Goal: Transaction & Acquisition: Purchase product/service

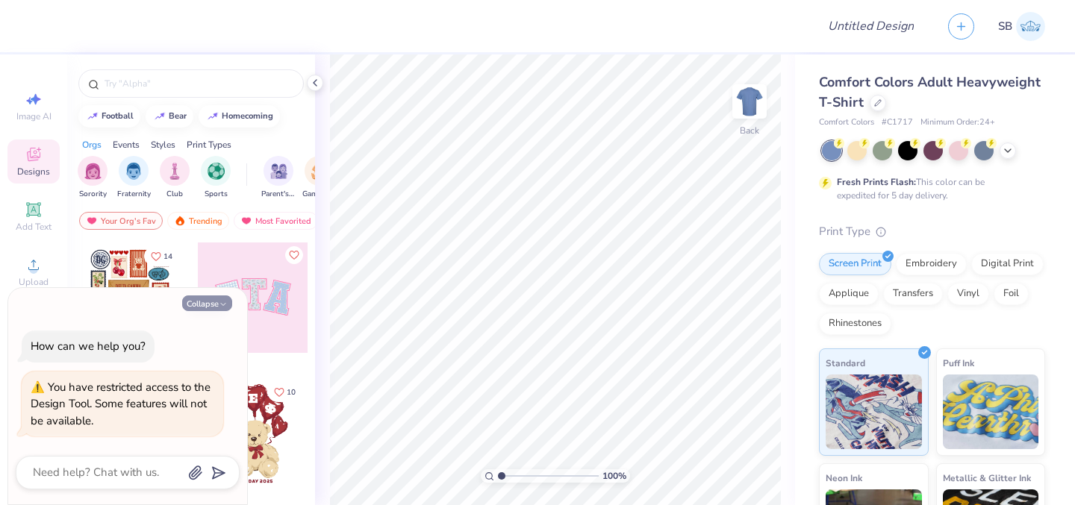
click at [204, 301] on button "Collapse" at bounding box center [207, 304] width 50 height 16
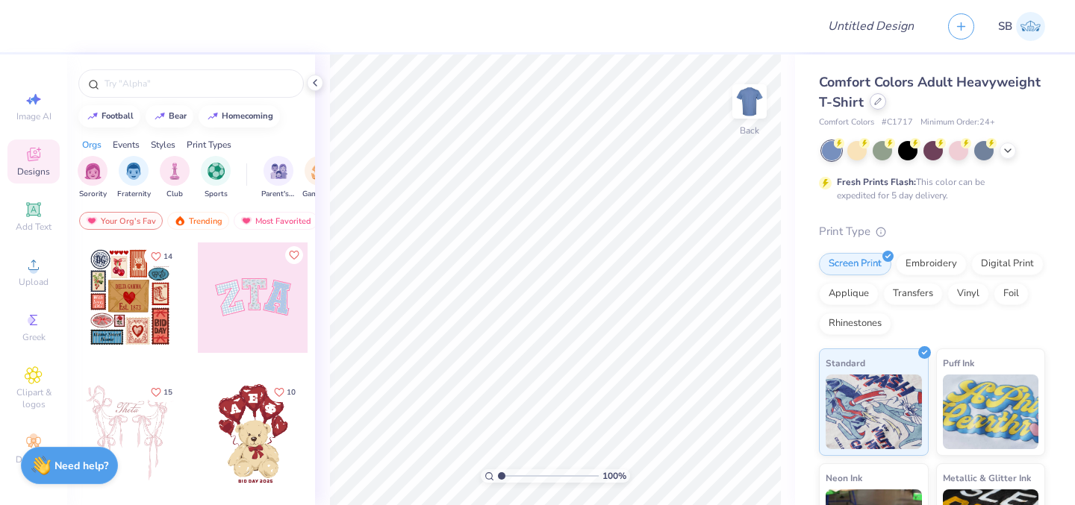
click at [886, 106] on div at bounding box center [877, 101] width 16 height 16
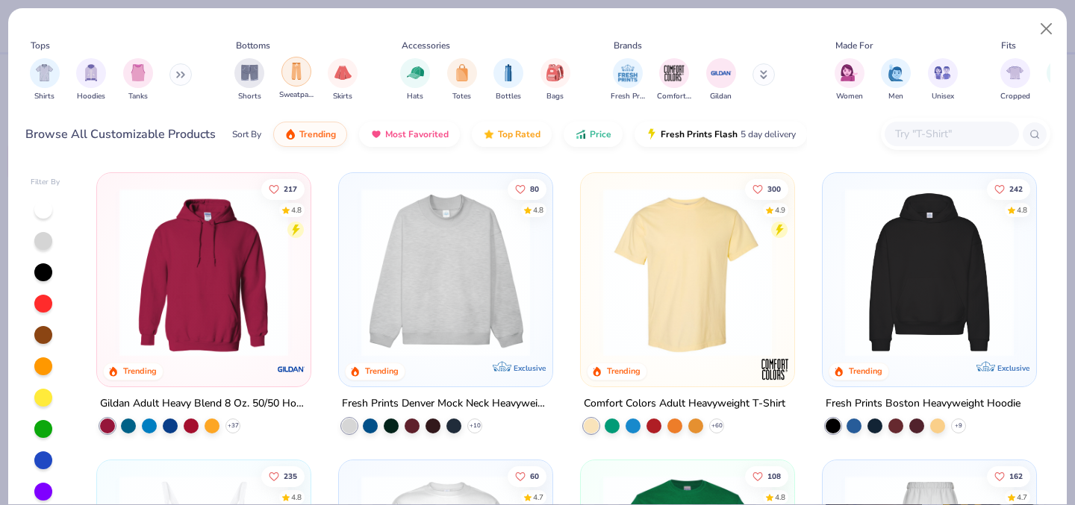
click at [299, 64] on img "filter for Sweatpants" at bounding box center [296, 71] width 16 height 17
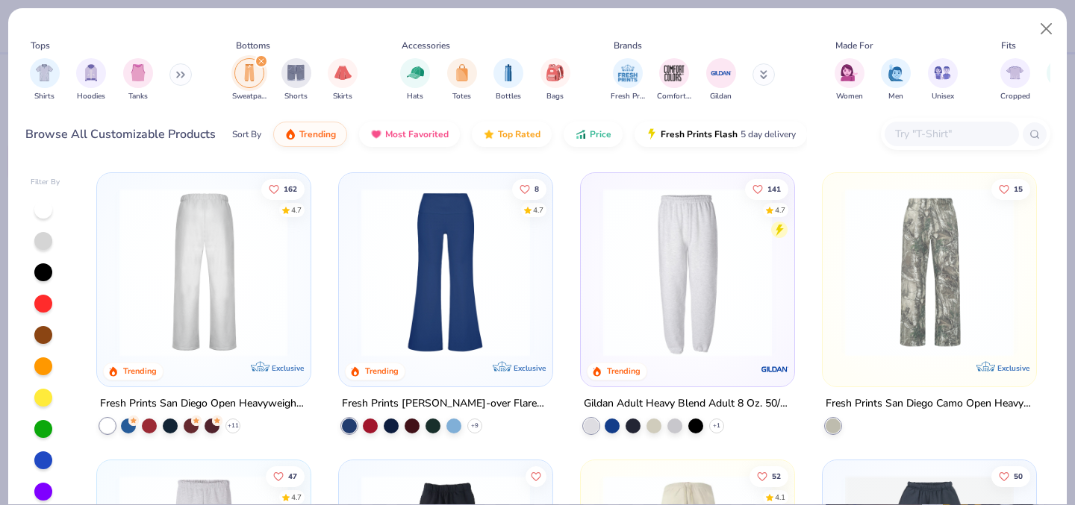
click at [113, 308] on img at bounding box center [21, 272] width 184 height 169
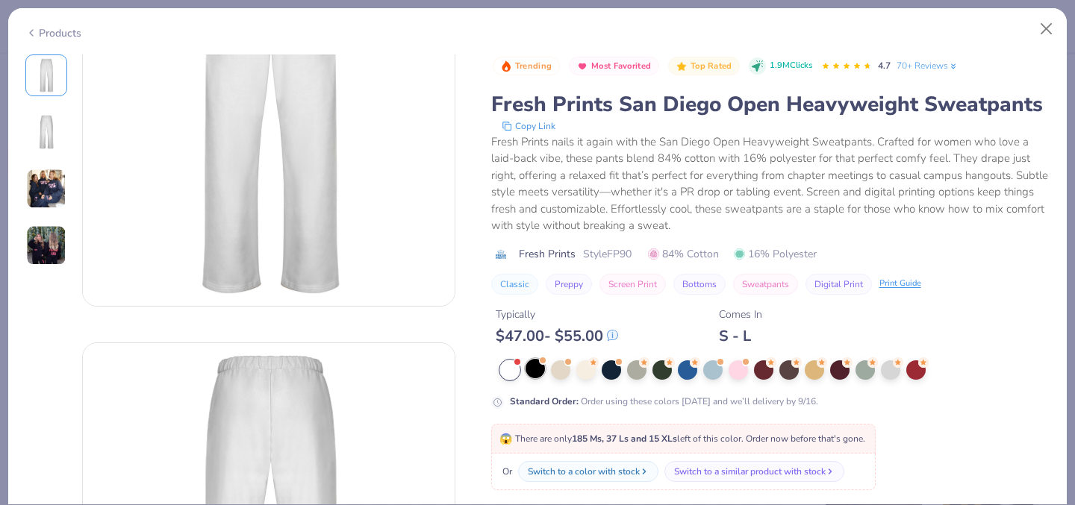
scroll to position [243, 0]
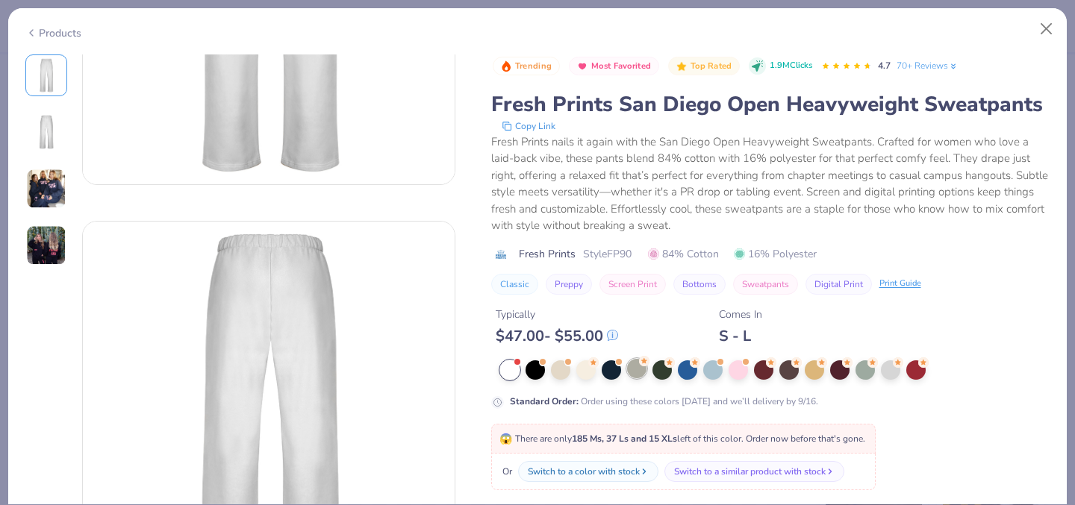
click at [640, 375] on div at bounding box center [636, 368] width 19 height 19
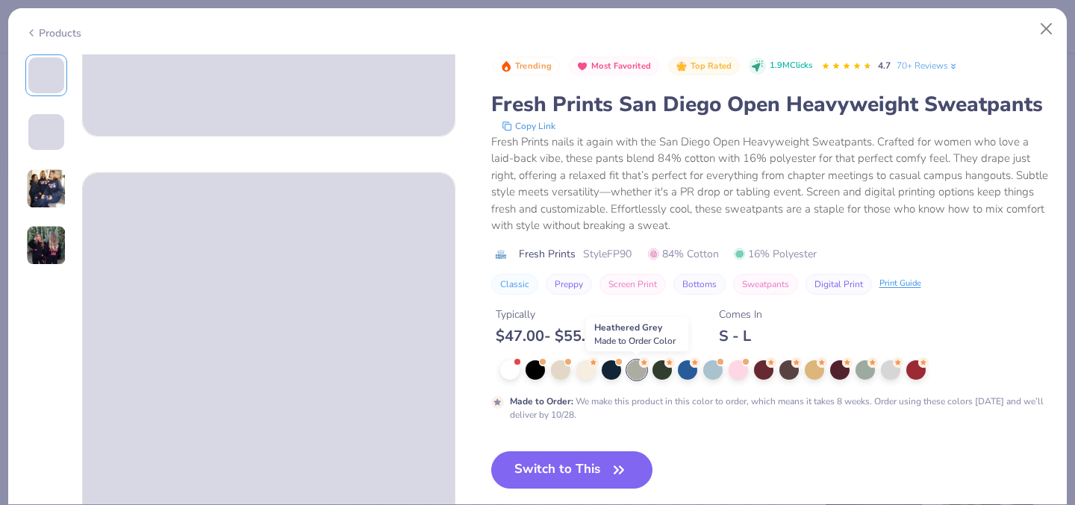
scroll to position [293, 0]
click at [629, 458] on button "Switch to This" at bounding box center [572, 469] width 162 height 37
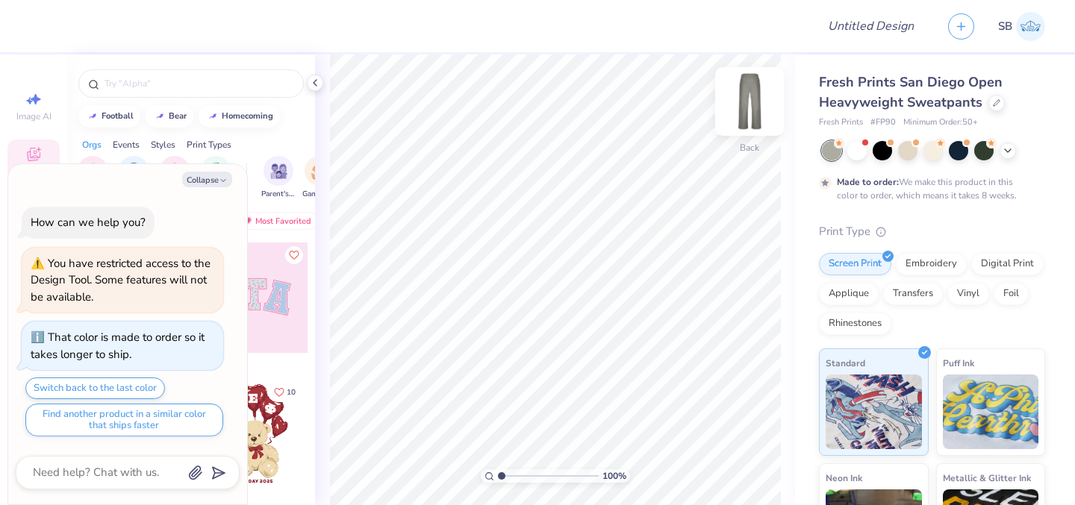
click at [737, 103] on img at bounding box center [749, 102] width 60 height 60
click at [219, 180] on icon "button" at bounding box center [223, 180] width 9 height 9
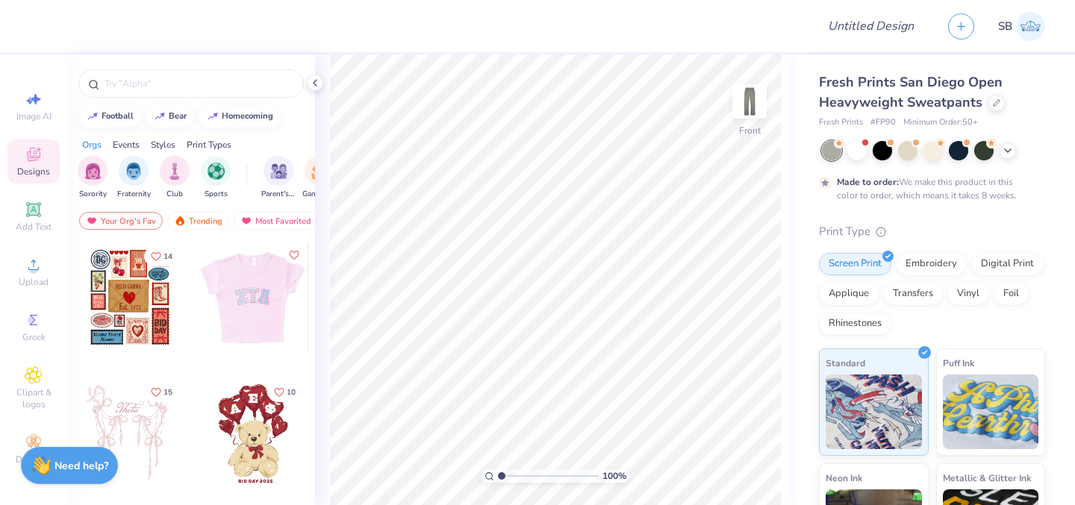
click at [229, 331] on div at bounding box center [252, 298] width 110 height 110
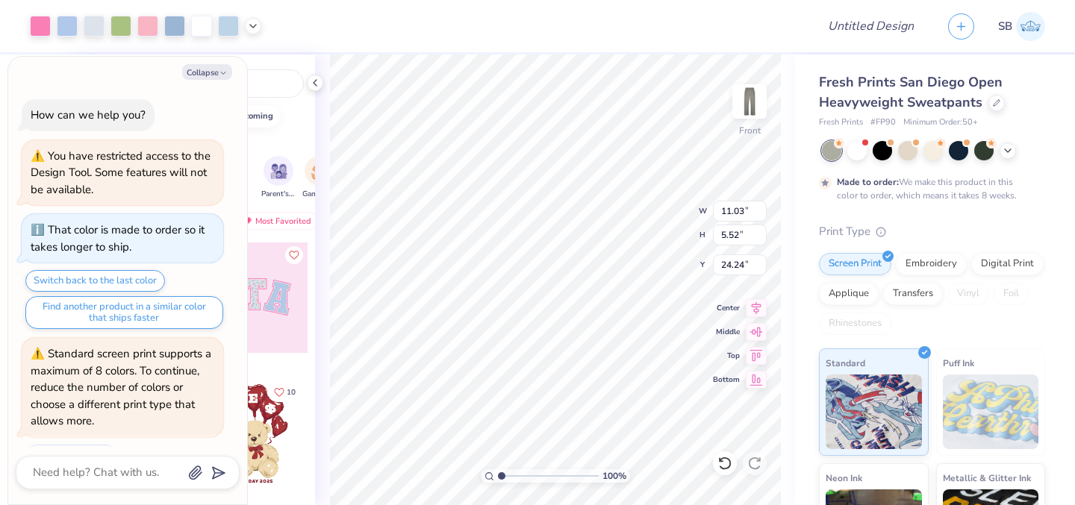
scroll to position [40, 0]
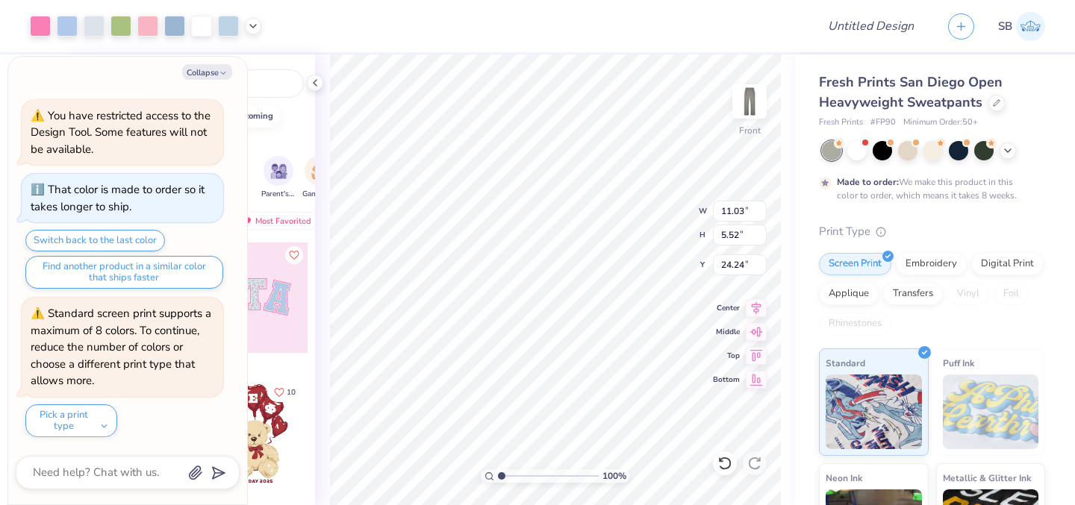
type textarea "x"
type input "5.93"
click at [993, 104] on icon at bounding box center [996, 101] width 7 height 7
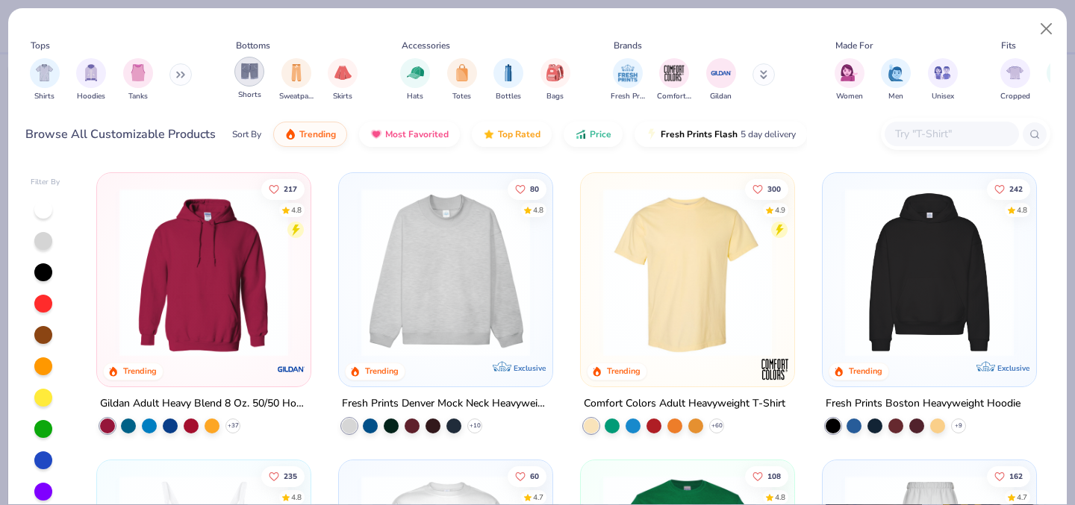
click at [260, 78] on div "filter for Shorts" at bounding box center [249, 72] width 30 height 30
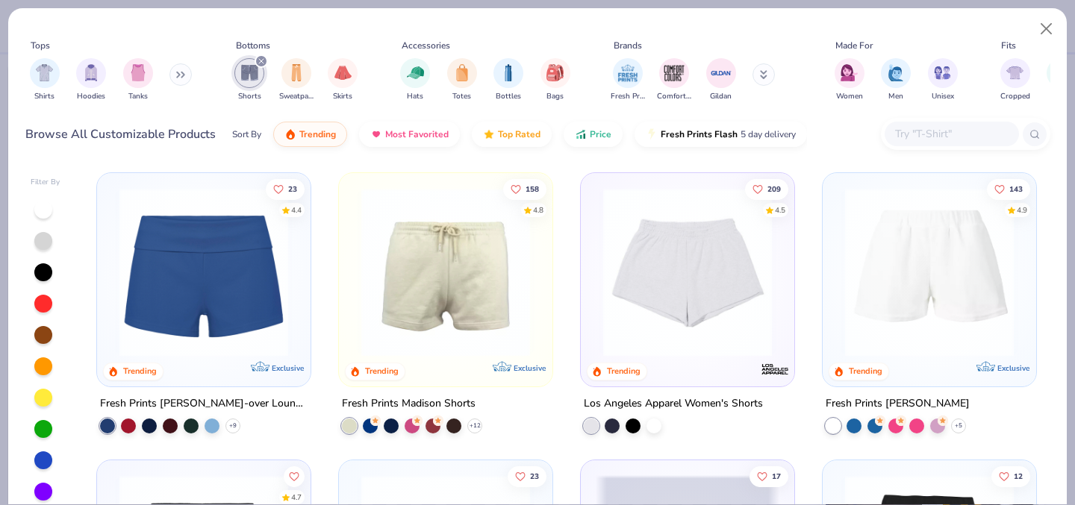
click at [441, 297] on img at bounding box center [446, 272] width 184 height 169
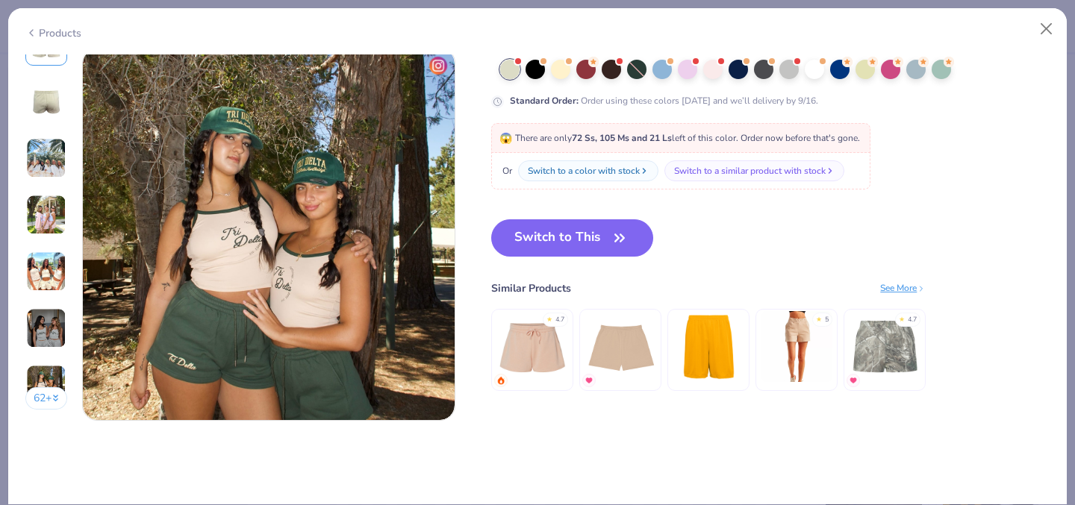
scroll to position [2354, 0]
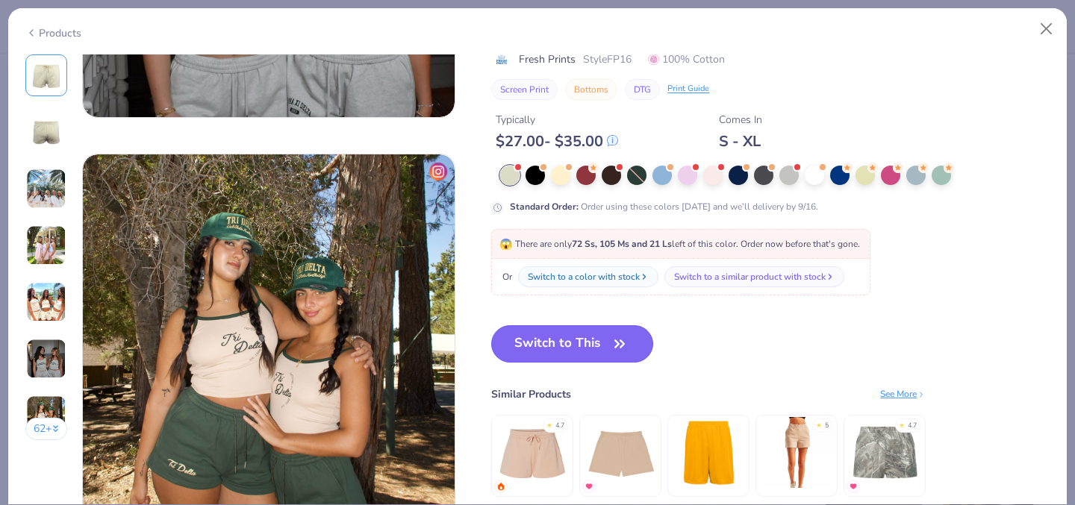
click at [576, 348] on button "Switch to This" at bounding box center [572, 343] width 162 height 37
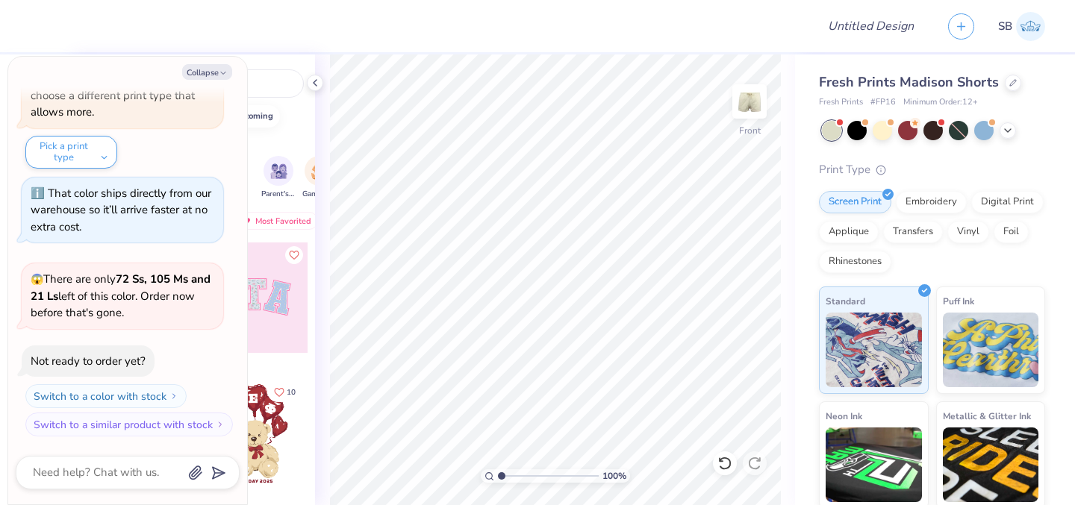
click at [544, 51] on div at bounding box center [422, 26] width 763 height 52
type textarea "x"
